Goal: Task Accomplishment & Management: Use online tool/utility

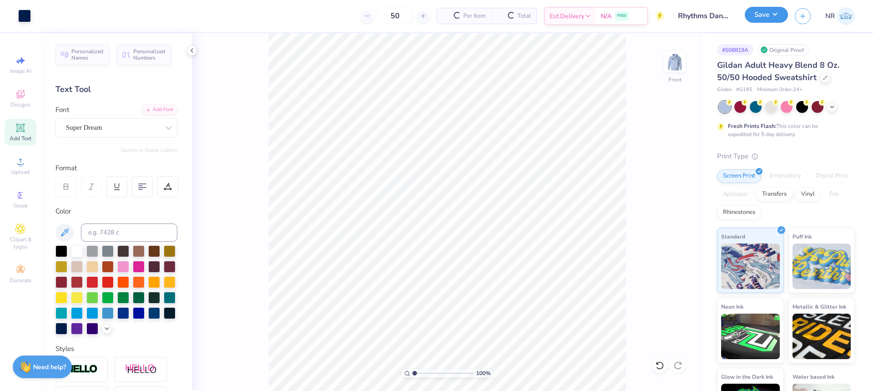
click at [777, 16] on button "Save" at bounding box center [766, 15] width 43 height 16
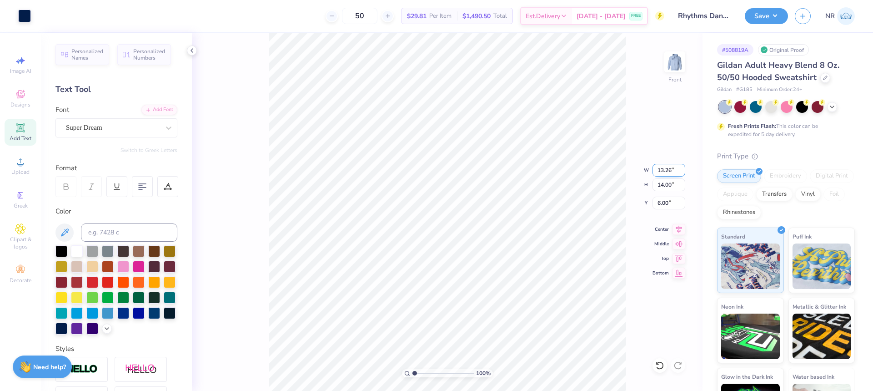
click at [665, 169] on input "13.26" at bounding box center [669, 170] width 33 height 13
type input "12.50"
type input "13.20"
type input "6.40"
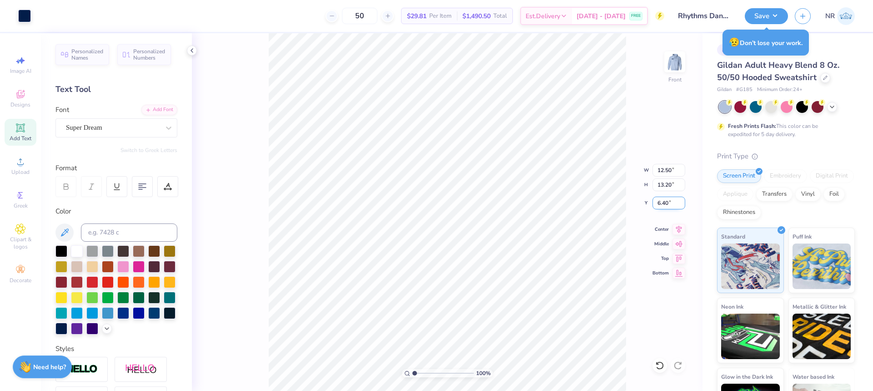
click at [661, 203] on input "6.40" at bounding box center [669, 202] width 33 height 13
type input "6.00"
click at [675, 60] on img at bounding box center [675, 62] width 36 height 36
click at [679, 67] on img at bounding box center [675, 62] width 36 height 36
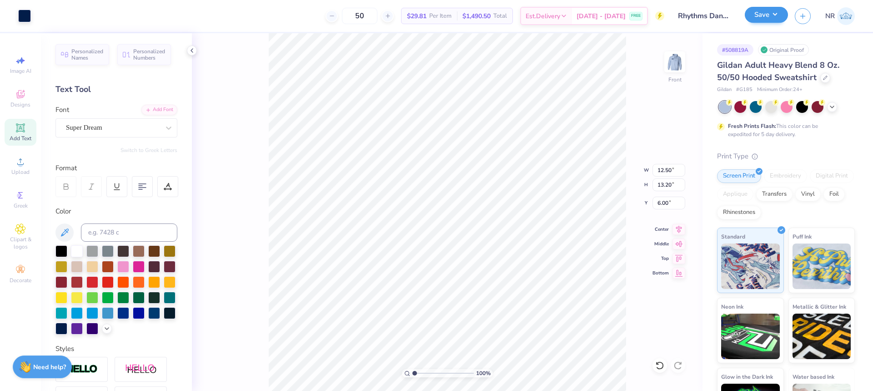
click at [767, 23] on div "Save" at bounding box center [766, 16] width 43 height 16
click at [769, 19] on button "Save" at bounding box center [766, 15] width 43 height 16
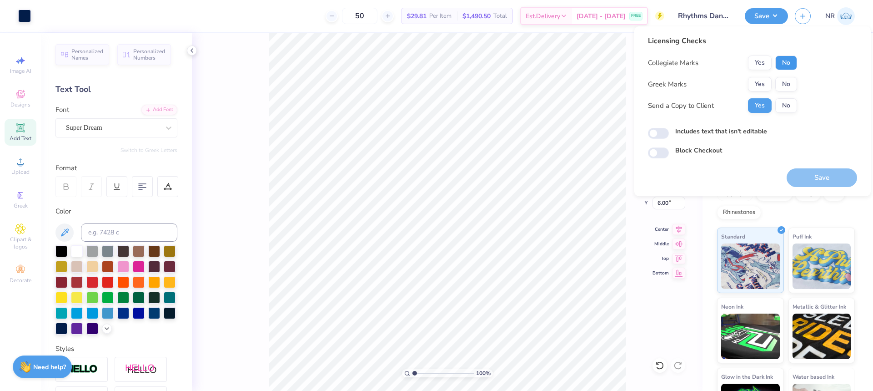
click at [783, 60] on button "No" at bounding box center [787, 62] width 22 height 15
click at [783, 81] on button "No" at bounding box center [787, 84] width 22 height 15
drag, startPoint x: 652, startPoint y: 62, endPoint x: 687, endPoint y: 62, distance: 34.6
click at [686, 62] on div "Collegiate Marks" at bounding box center [673, 63] width 50 height 10
click at [697, 62] on div "Collegiate Marks" at bounding box center [673, 63] width 50 height 10
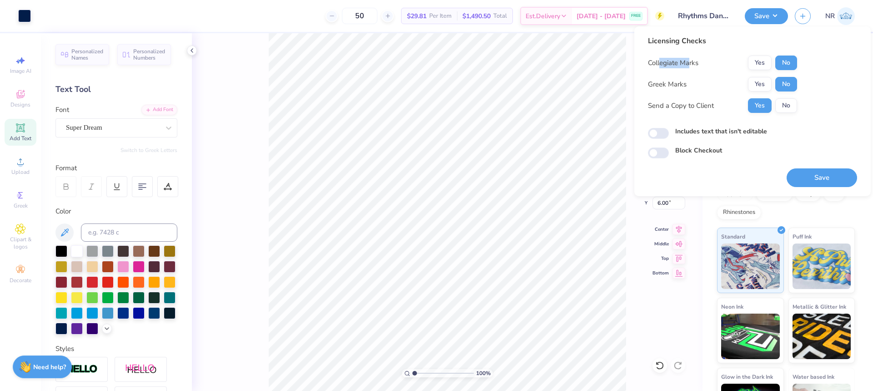
drag, startPoint x: 661, startPoint y: 62, endPoint x: 693, endPoint y: 63, distance: 31.9
click at [691, 63] on div "Collegiate Marks" at bounding box center [673, 63] width 50 height 10
click at [699, 63] on div "Collegiate Marks" at bounding box center [673, 63] width 50 height 10
click at [763, 80] on button "Yes" at bounding box center [760, 84] width 24 height 15
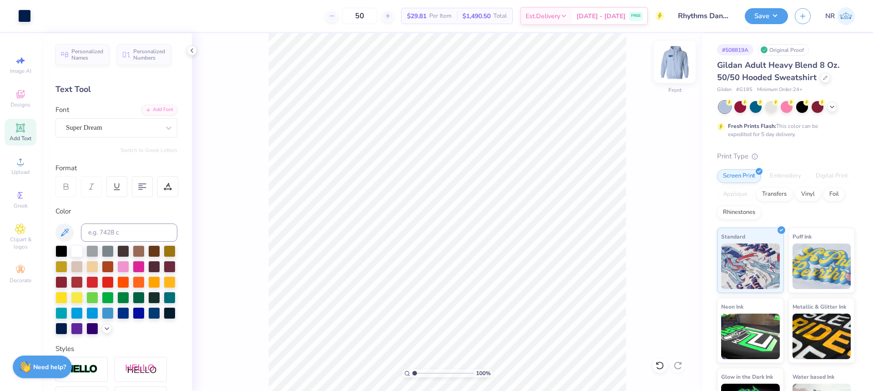
click at [676, 65] on img at bounding box center [675, 62] width 36 height 36
click at [783, 19] on button "Save" at bounding box center [766, 15] width 43 height 16
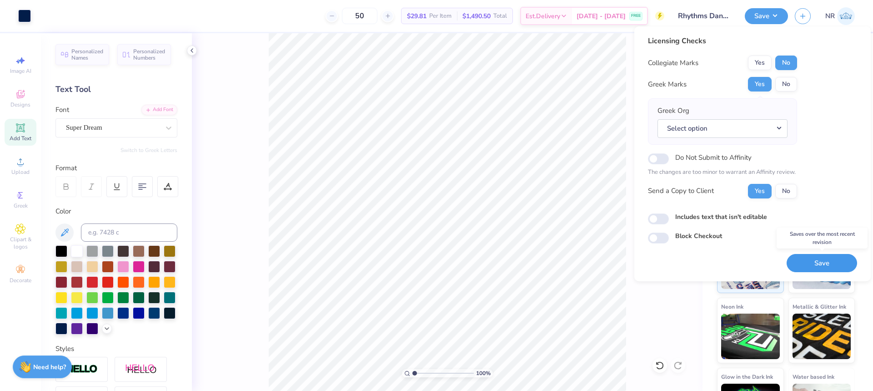
click at [822, 267] on button "Save" at bounding box center [822, 263] width 71 height 19
click at [273, 19] on div "50 $29.81 Per Item $1,490.50 Total Est. Delivery Aug 30 - Sep 2 FREE" at bounding box center [351, 16] width 627 height 32
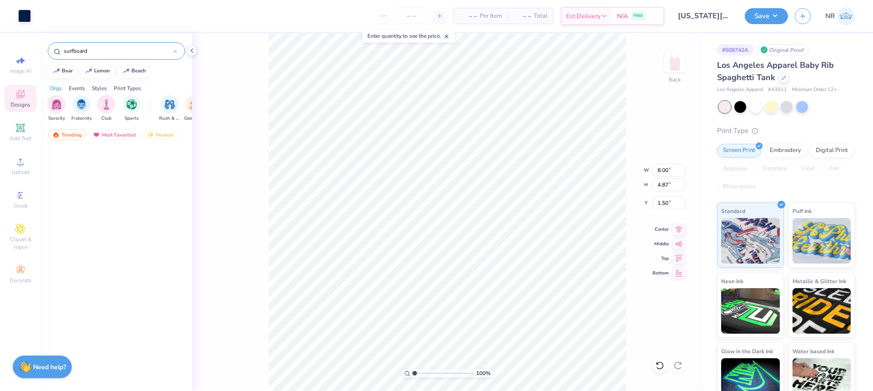
scroll to position [386, 0]
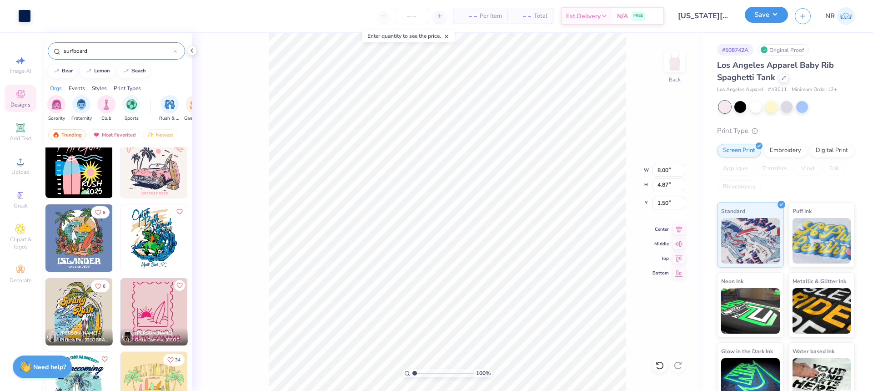
click at [776, 20] on button "Save" at bounding box center [766, 15] width 43 height 16
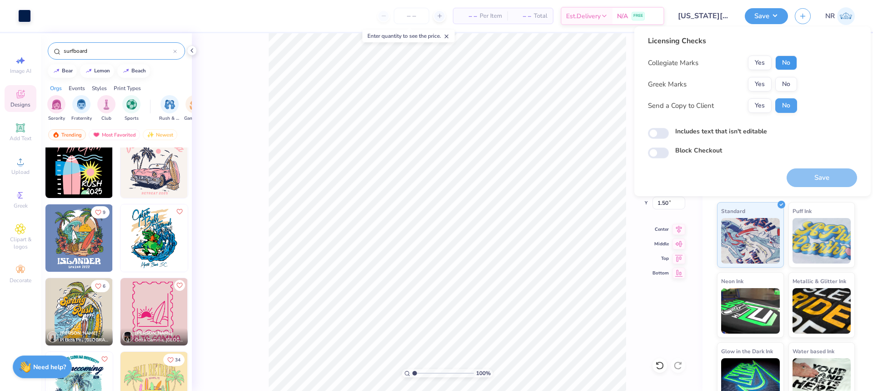
click at [791, 59] on button "No" at bounding box center [787, 62] width 22 height 15
click at [763, 82] on button "Yes" at bounding box center [760, 84] width 24 height 15
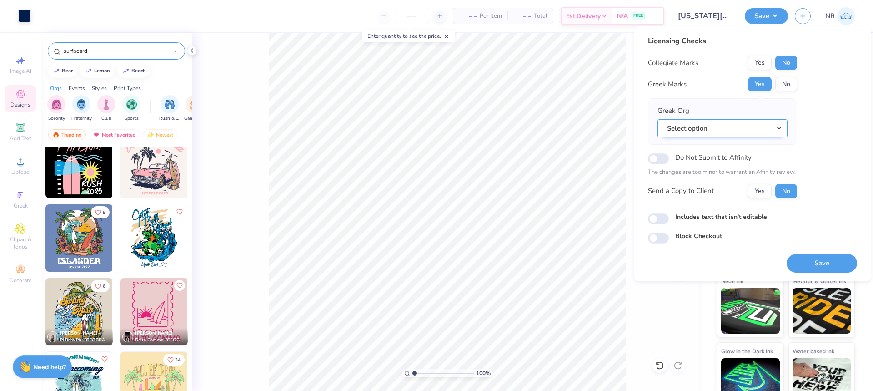
click at [778, 126] on button "Select option" at bounding box center [723, 128] width 130 height 19
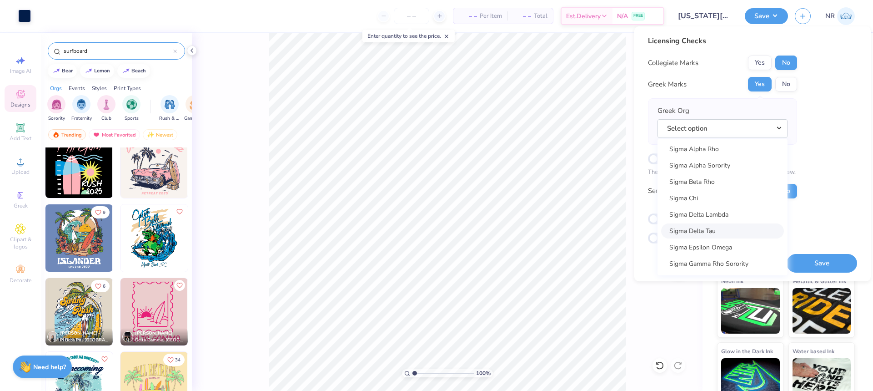
scroll to position [5859, 0]
click at [715, 252] on link "Sigma Kappa" at bounding box center [722, 250] width 123 height 15
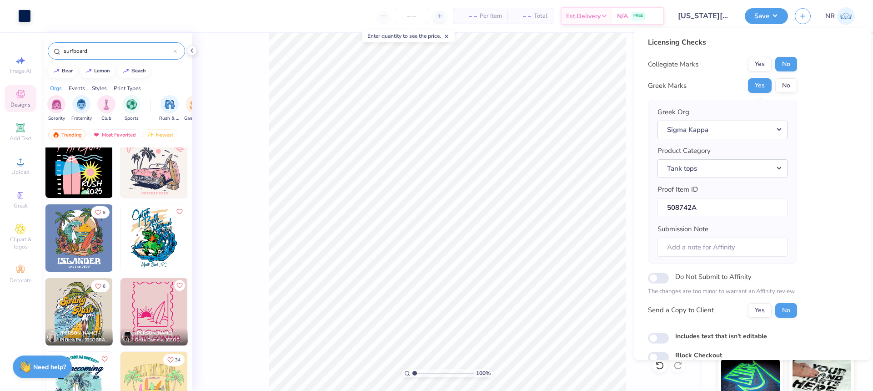
scroll to position [40, 0]
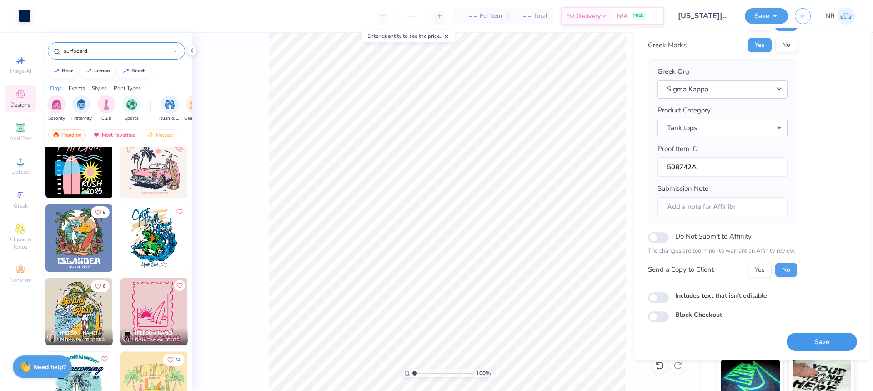
click at [823, 335] on button "Save" at bounding box center [822, 342] width 71 height 19
